Goal: Transaction & Acquisition: Purchase product/service

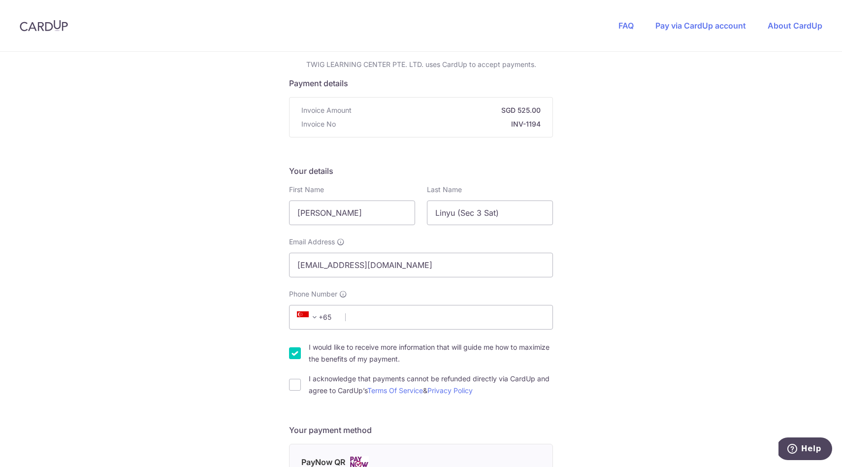
scroll to position [61, 0]
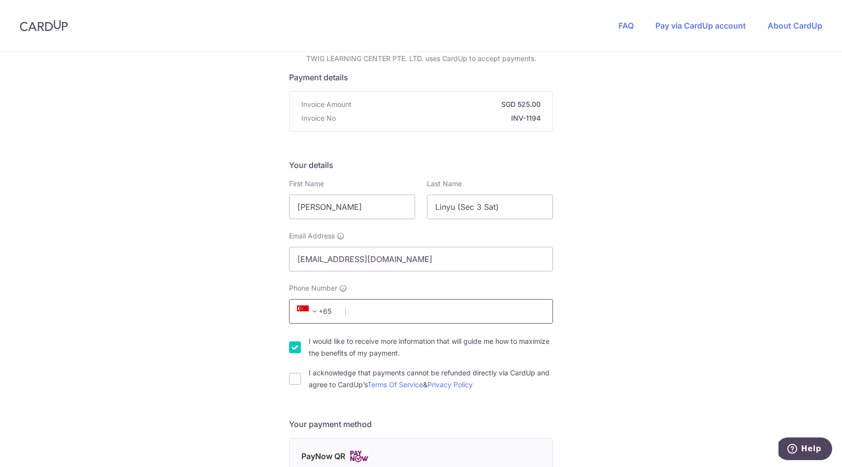
click at [375, 314] on input "Phone Number" at bounding box center [421, 311] width 264 height 25
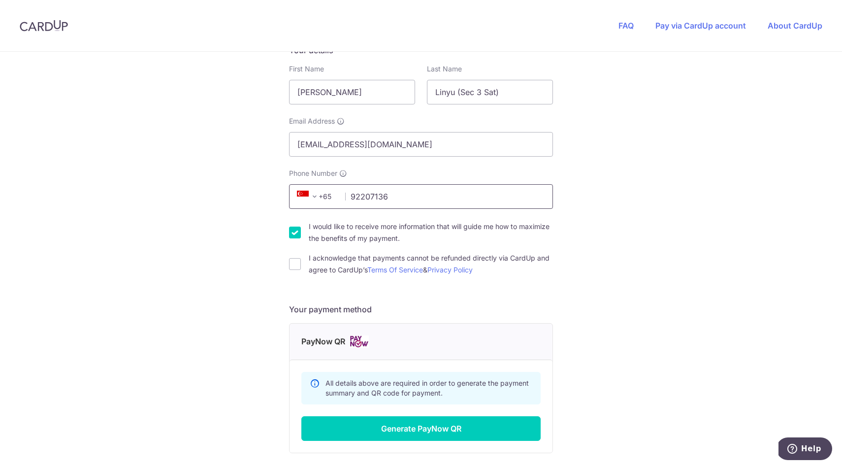
scroll to position [185, 0]
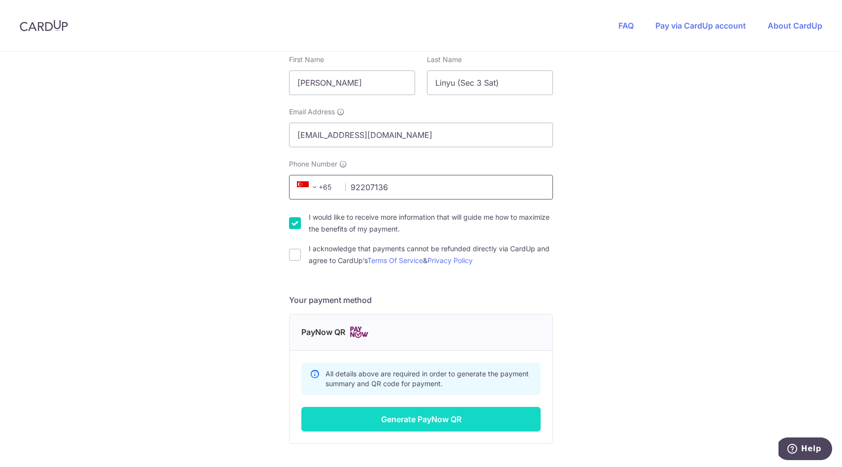
type input "92207136"
click at [408, 413] on button "Generate PayNow QR" at bounding box center [420, 419] width 239 height 25
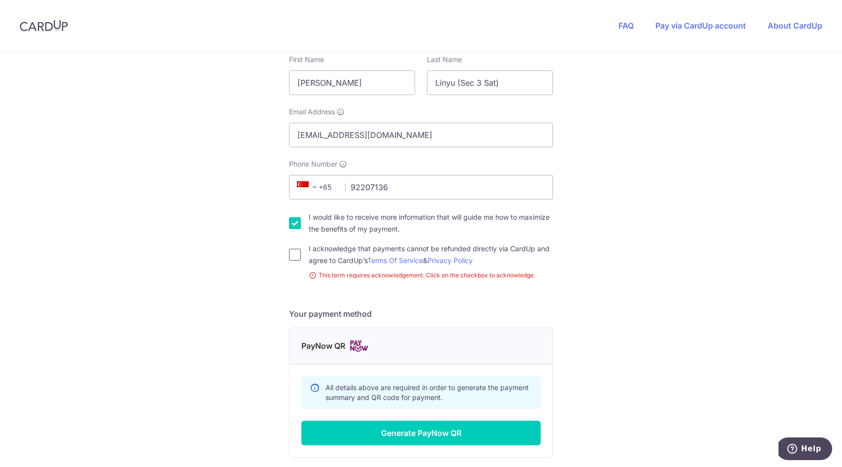
click at [295, 251] on input "I acknowledge that payments cannot be refunded directly via CardUp and agree to…" at bounding box center [295, 255] width 12 height 12
checkbox input "true"
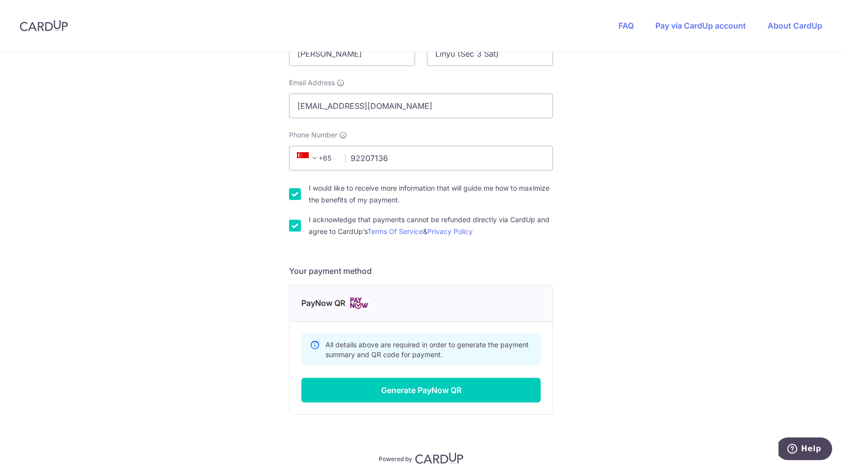
scroll to position [257, 0]
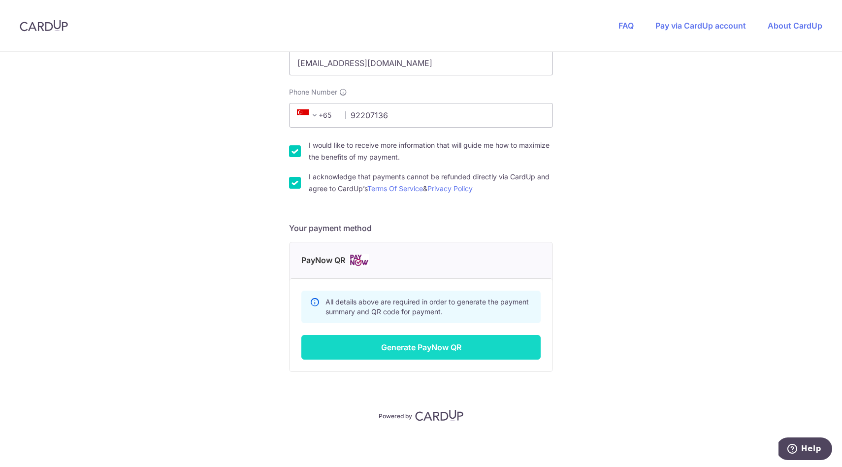
click at [405, 348] on button "Generate PayNow QR" at bounding box center [420, 347] width 239 height 25
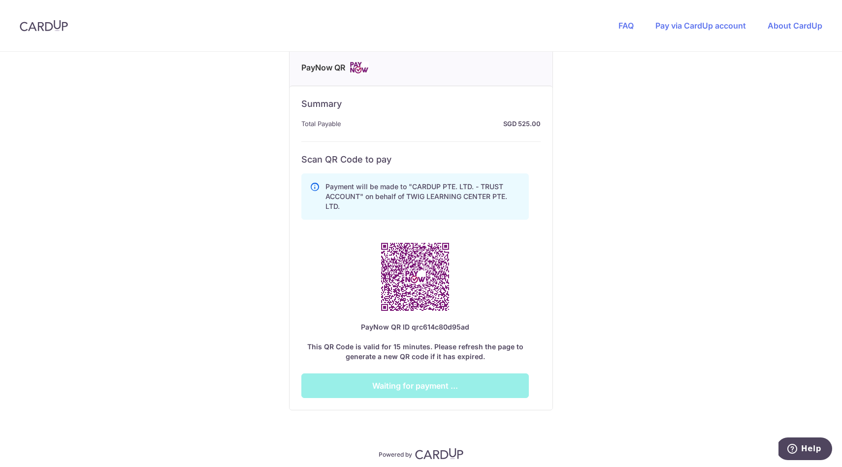
scroll to position [488, 0]
